Goal: Task Accomplishment & Management: Use online tool/utility

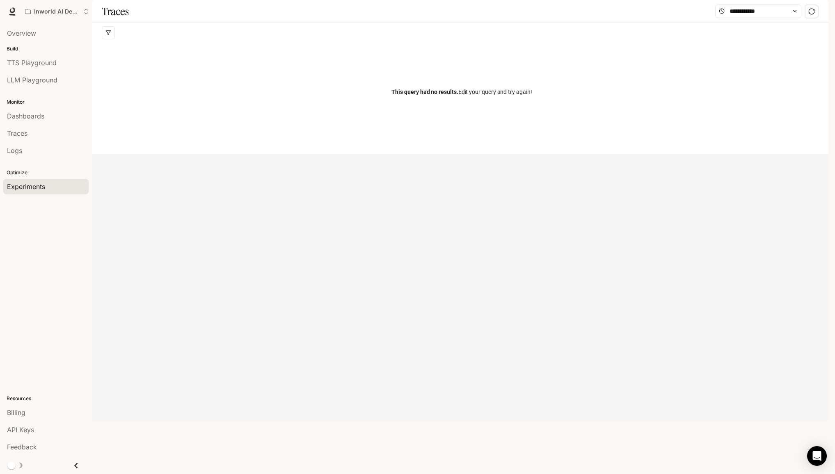
click at [36, 188] on span "Experiments" at bounding box center [26, 187] width 38 height 10
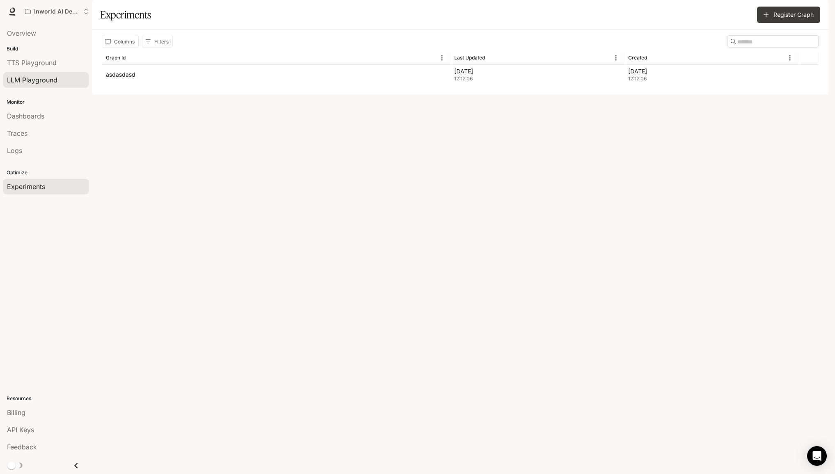
click at [31, 78] on span "LLM Playground" at bounding box center [32, 80] width 50 height 10
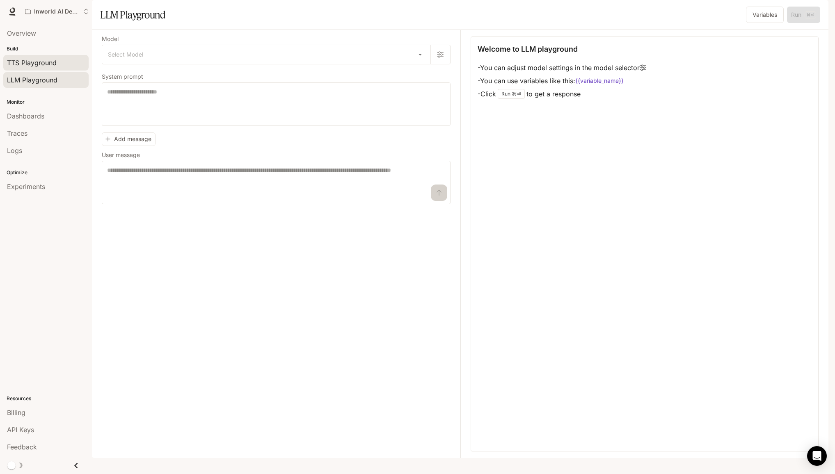
click at [40, 64] on span "TTS Playground" at bounding box center [32, 63] width 50 height 10
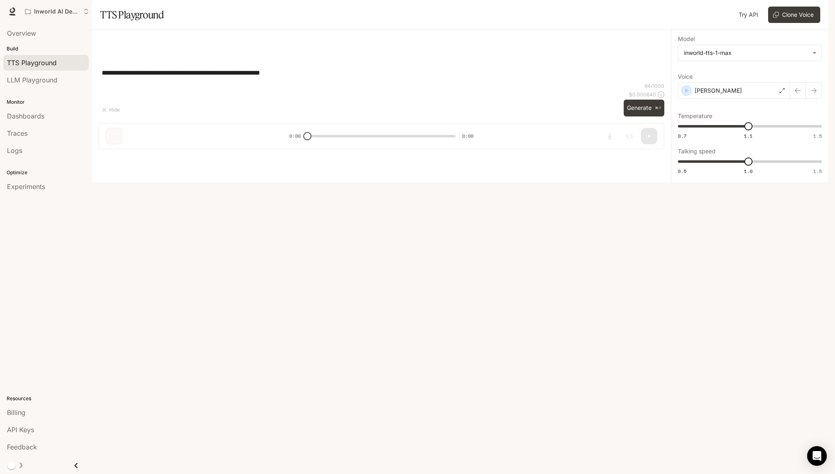
type textarea "**********"
type input "**********"
type input "***"
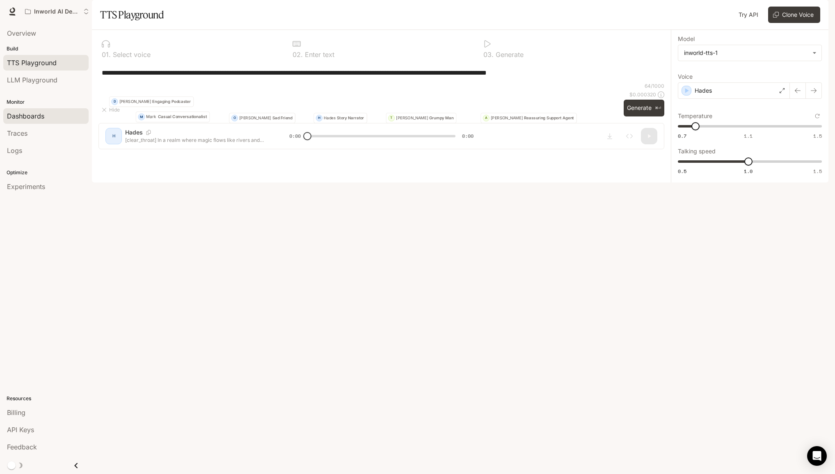
click at [34, 113] on span "Dashboards" at bounding box center [25, 116] width 37 height 10
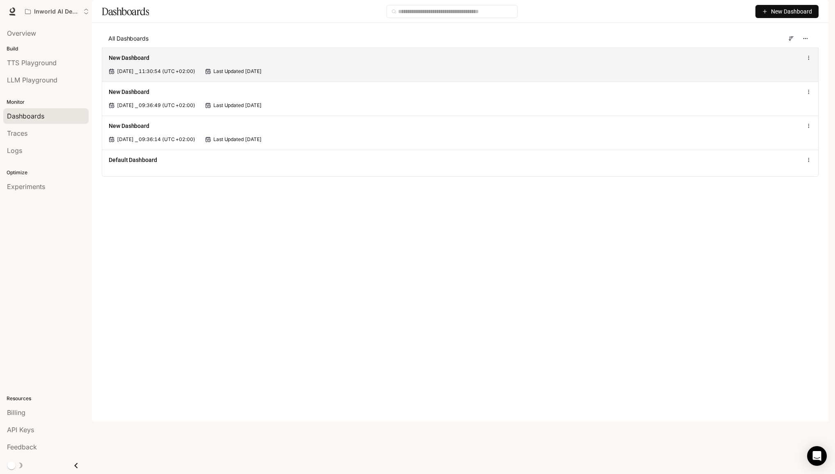
click at [171, 62] on div "New Dashboard" at bounding box center [314, 58] width 410 height 8
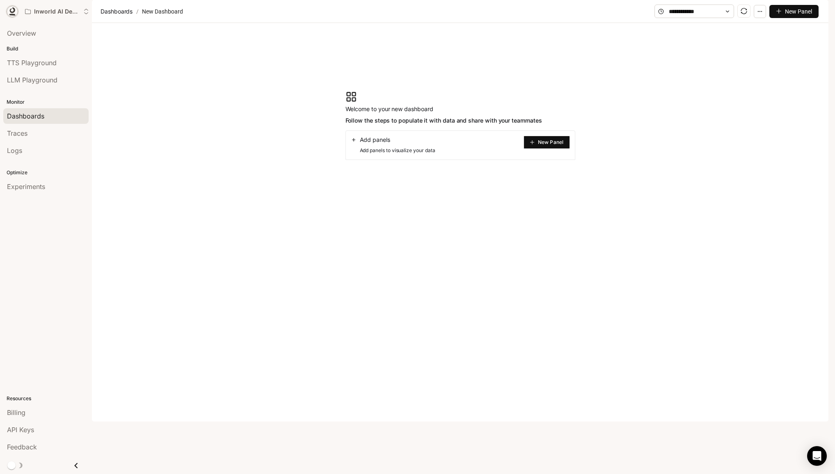
click at [13, 6] on link at bounding box center [12, 11] width 11 height 11
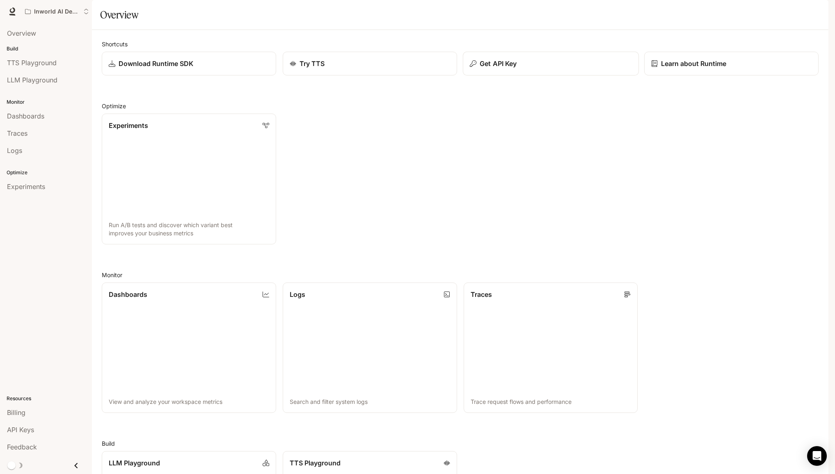
click at [532, 68] on div "Get API Key" at bounding box center [551, 64] width 162 height 10
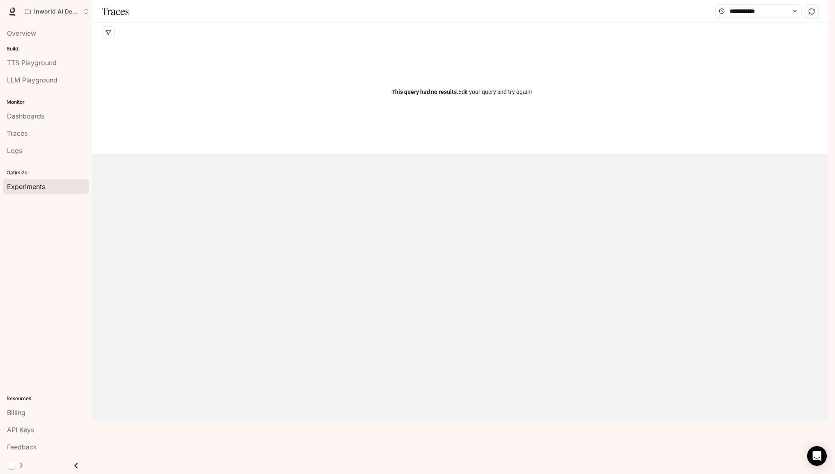
click at [39, 186] on span "Experiments" at bounding box center [26, 187] width 38 height 10
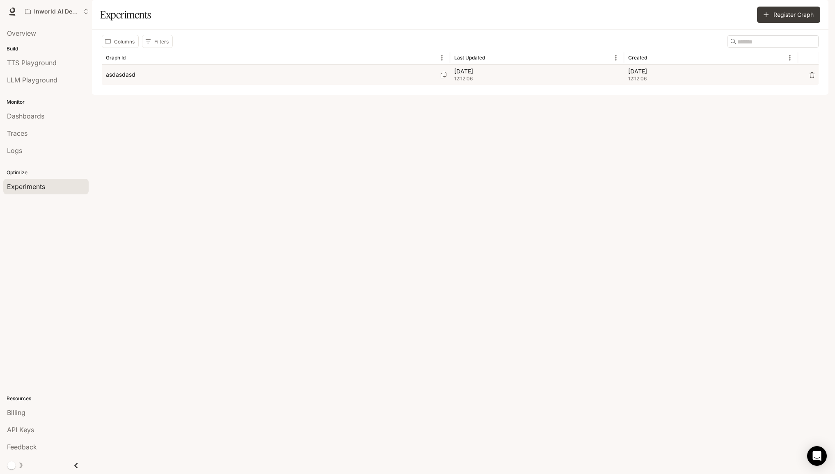
click at [205, 85] on div "asdasdasd" at bounding box center [276, 75] width 340 height 20
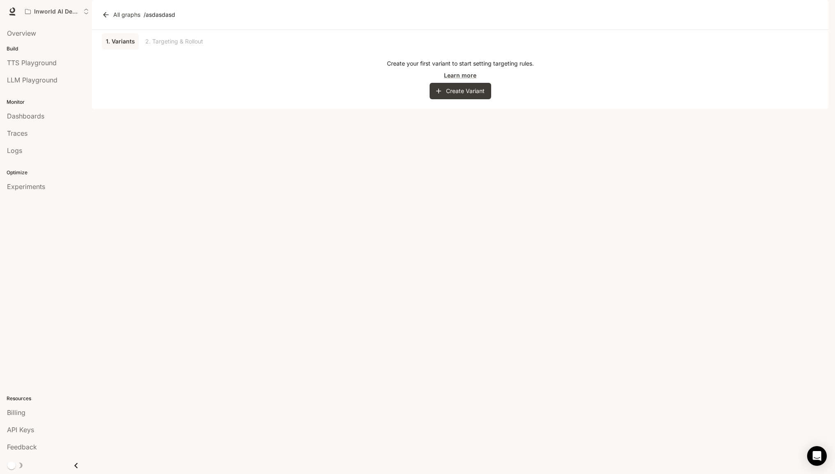
click at [175, 50] on div "1. Variants 2. Targeting & Rollout" at bounding box center [460, 41] width 716 height 16
click at [479, 99] on button "Create Variant" at bounding box center [460, 91] width 62 height 16
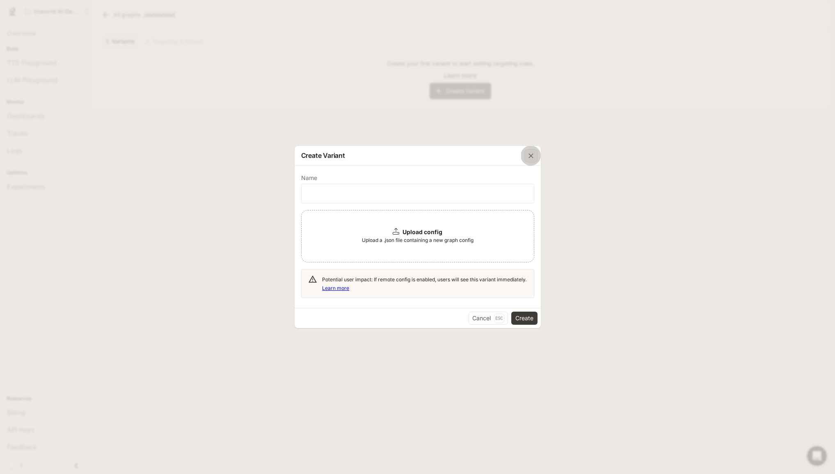
click at [532, 153] on icon "button" at bounding box center [531, 156] width 8 height 8
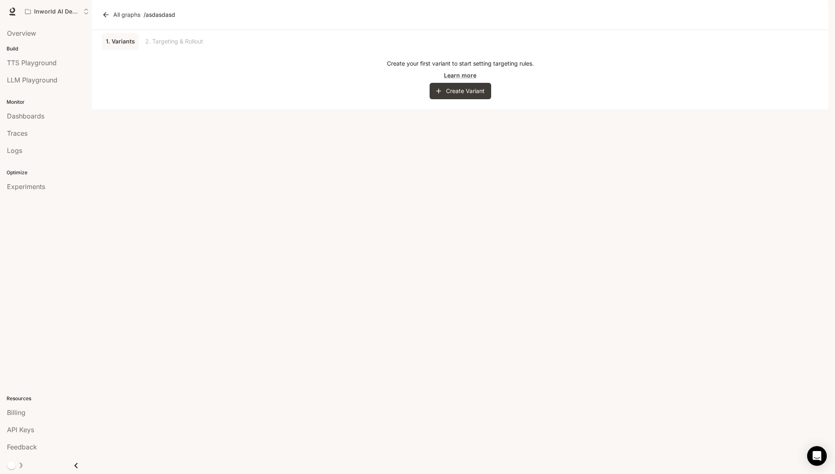
click at [121, 23] on link "All graphs" at bounding box center [121, 15] width 43 height 16
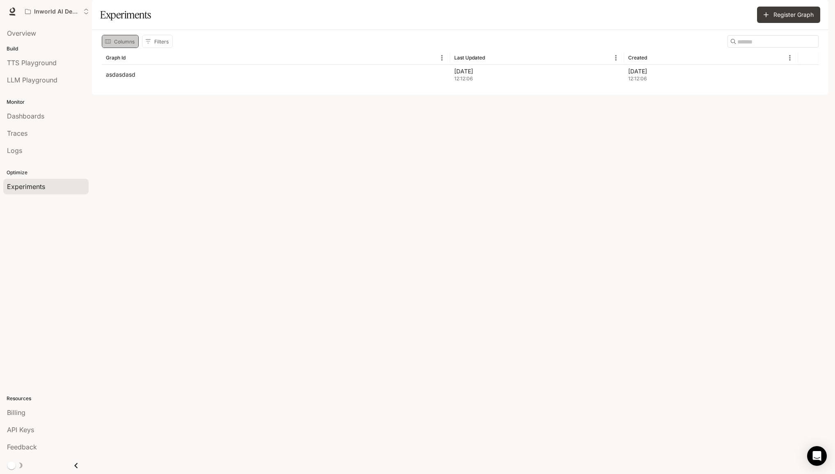
click at [116, 48] on button "Columns" at bounding box center [120, 41] width 37 height 13
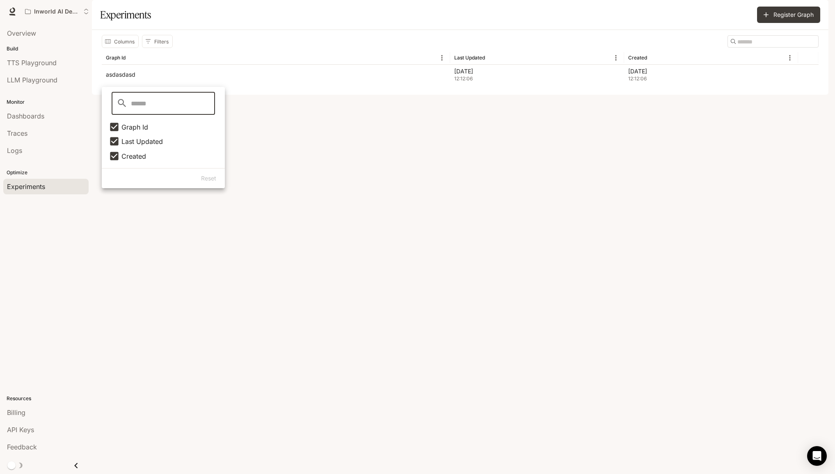
click at [364, 95] on div "Columns Filters ​ Graph Id Last Updated Created asdasdasd Sep 29, 2025 12:12:06…" at bounding box center [460, 62] width 736 height 65
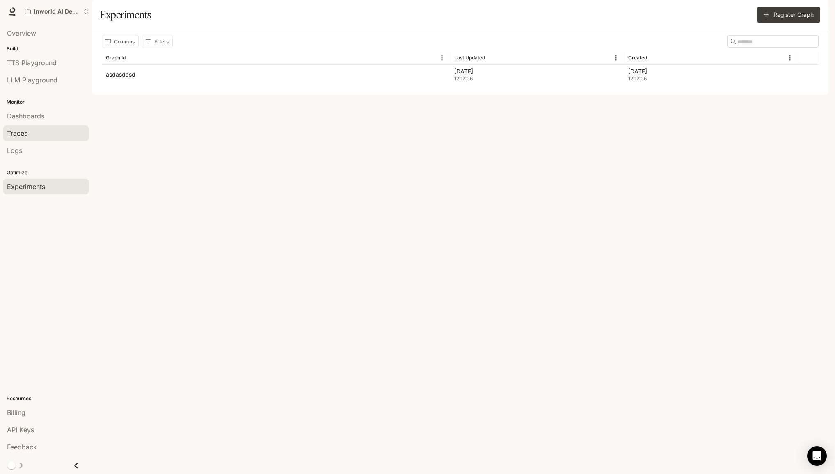
click at [47, 135] on div "Traces" at bounding box center [46, 133] width 78 height 10
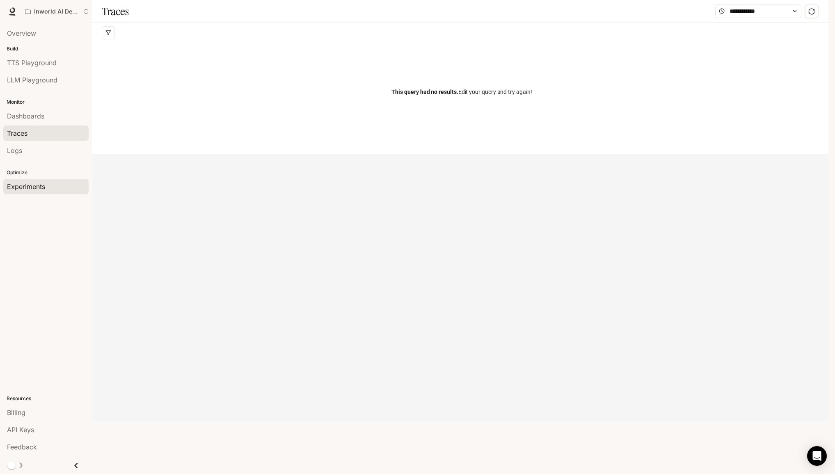
click at [34, 184] on span "Experiments" at bounding box center [26, 187] width 38 height 10
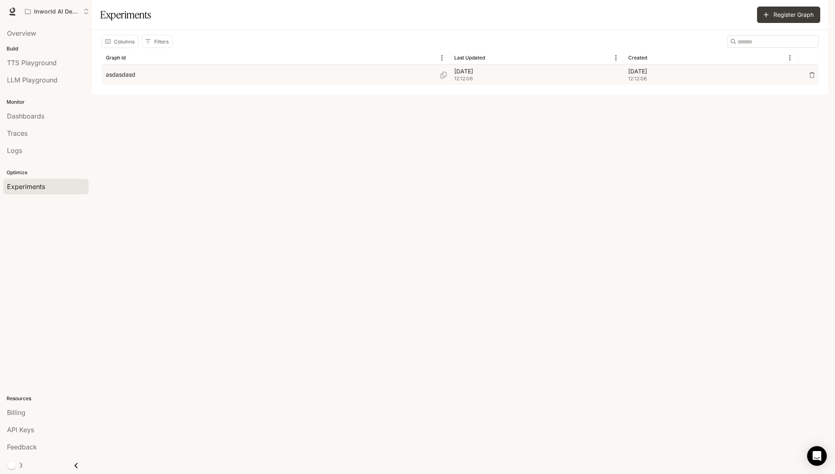
click at [154, 85] on div "asdasdasd" at bounding box center [276, 75] width 340 height 20
click at [135, 85] on div "asdasdasd" at bounding box center [276, 75] width 340 height 20
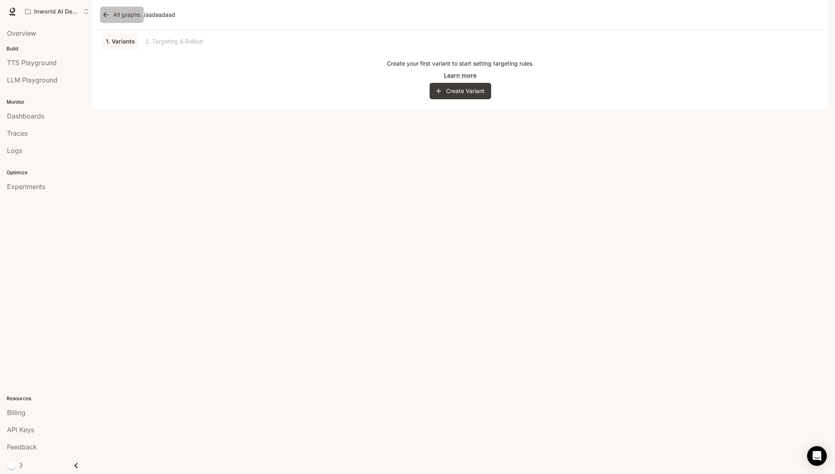
click at [132, 23] on link "All graphs" at bounding box center [121, 15] width 43 height 16
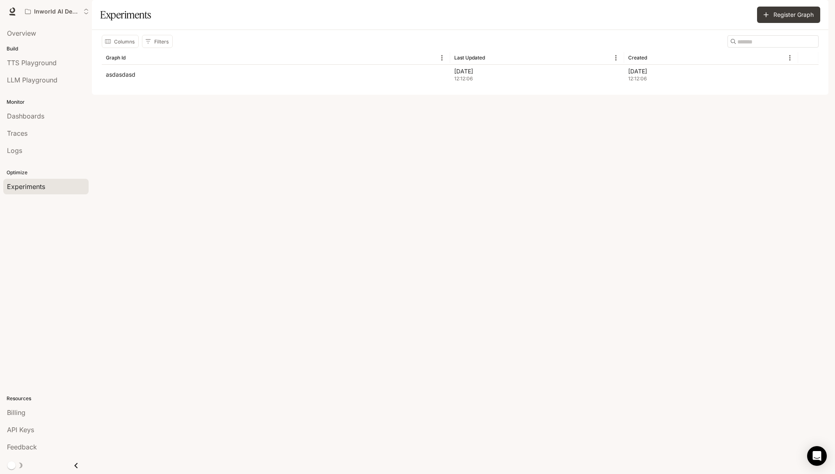
click at [131, 23] on h1 "Experiments" at bounding box center [125, 15] width 51 height 16
copy h1 "Experiments"
click at [475, 95] on div "Columns Filters ​ Graph Id Last Updated Created asdasdasd Sep 29, 2025 12:12:06…" at bounding box center [460, 62] width 736 height 65
